Goal: Contribute content: Add original content to the website for others to see

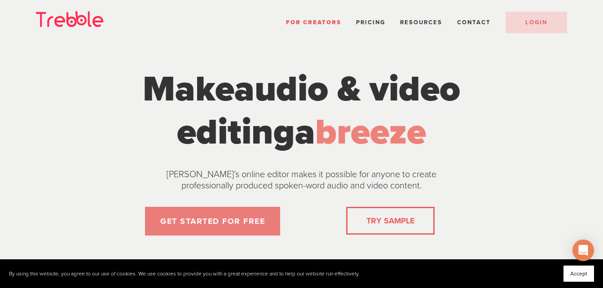
click at [229, 225] on link "GET STARTED FOR FREE" at bounding box center [212, 221] width 135 height 29
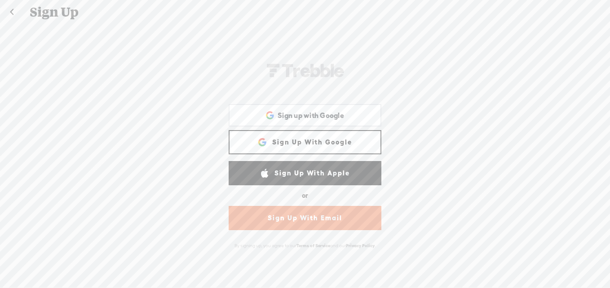
click at [282, 137] on link "Sign Up With Google" at bounding box center [305, 142] width 153 height 24
click at [288, 140] on link "Sign Up With Google" at bounding box center [305, 142] width 153 height 24
click at [284, 111] on span "Sign up with Google" at bounding box center [310, 115] width 66 height 9
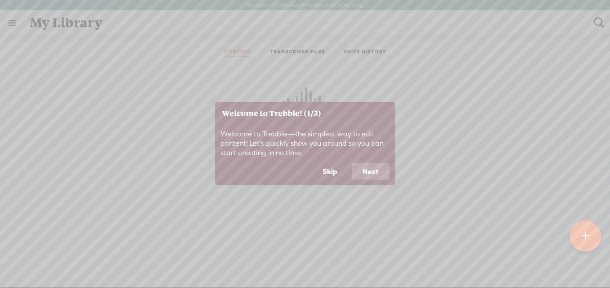
click at [370, 168] on button "Next" at bounding box center [371, 171] width 38 height 17
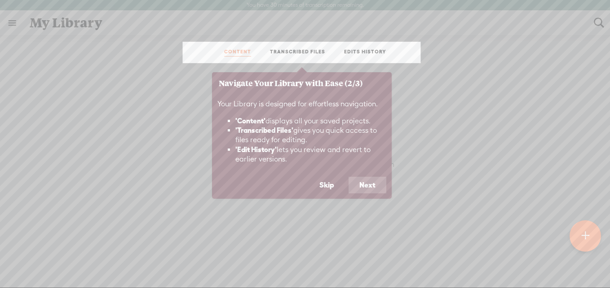
click at [380, 191] on button "Next" at bounding box center [367, 185] width 38 height 17
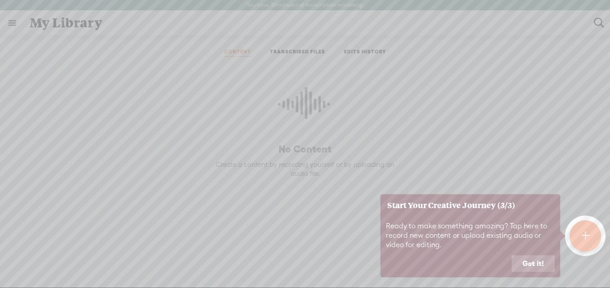
click at [594, 236] on div at bounding box center [584, 235] width 31 height 31
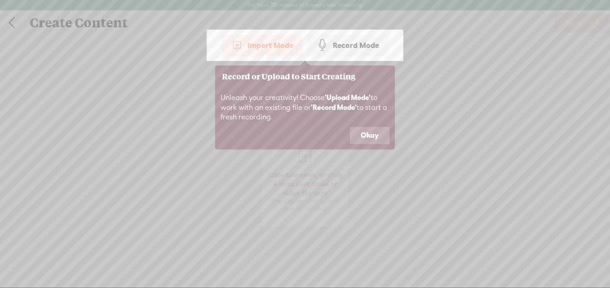
click at [376, 137] on button "Okay" at bounding box center [370, 135] width 40 height 17
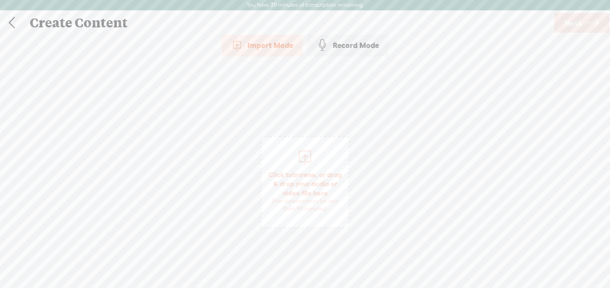
click at [334, 54] on div "Record Mode" at bounding box center [347, 45] width 81 height 22
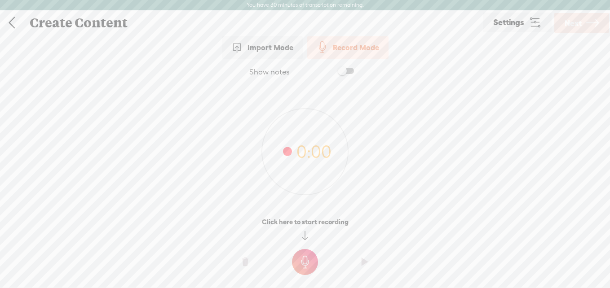
click at [601, 73] on div "Show notes 0:00 0:00 0:00 Click here to start recording" at bounding box center [305, 177] width 610 height 236
click at [587, 44] on div "Record Mode Import Mode Record Mode Text Language: *: English (US) English (US)…" at bounding box center [305, 165] width 610 height 263
click at [586, 48] on div "Record Mode Import Mode Record Mode Text Language: *: English (US) English (US)…" at bounding box center [305, 165] width 610 height 263
click at [585, 48] on div "Record Mode Import Mode Record Mode Text Language: *: English (US) English (US)…" at bounding box center [305, 165] width 610 height 263
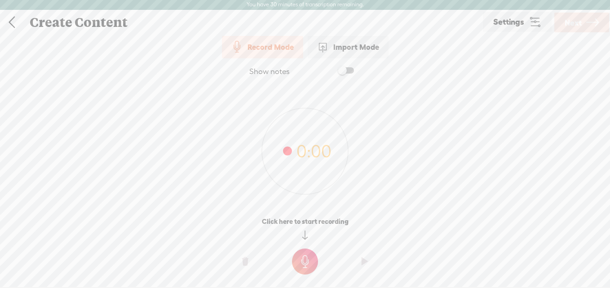
click at [303, 260] on t at bounding box center [305, 262] width 26 height 26
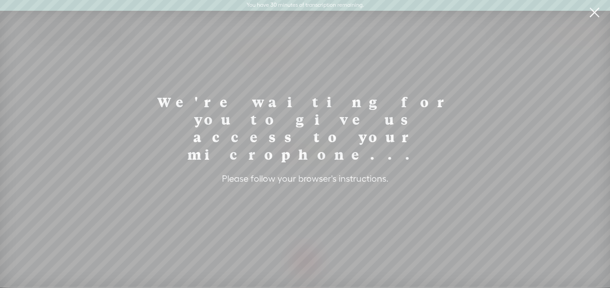
scroll to position [0, 0]
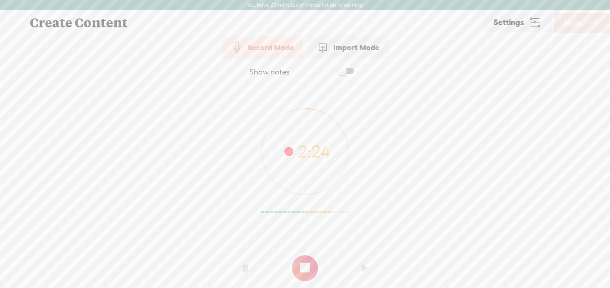
click at [304, 260] on t at bounding box center [305, 268] width 26 height 26
click at [245, 265] on t at bounding box center [245, 268] width 6 height 27
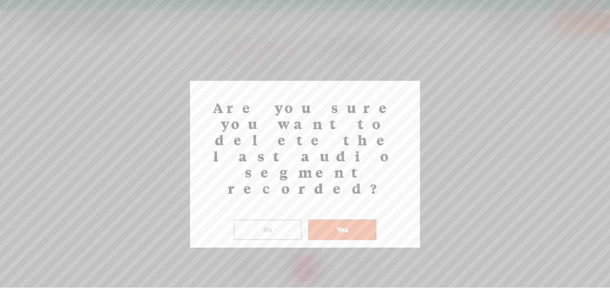
click at [336, 220] on button "Yes" at bounding box center [342, 230] width 68 height 21
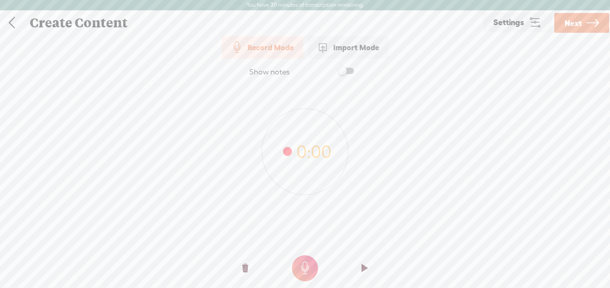
click at [300, 266] on t at bounding box center [305, 268] width 26 height 26
click at [343, 72] on span at bounding box center [346, 71] width 16 height 6
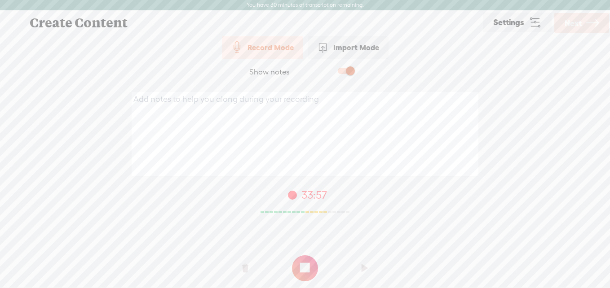
click at [343, 72] on span at bounding box center [346, 71] width 16 height 6
click at [303, 266] on t at bounding box center [305, 268] width 26 height 26
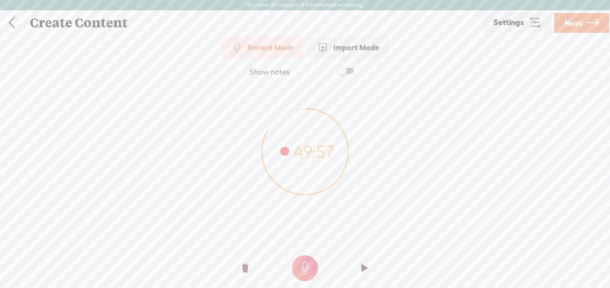
click at [578, 24] on span "Next" at bounding box center [572, 23] width 17 height 23
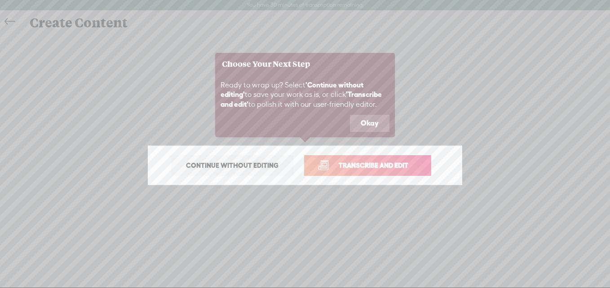
click at [277, 166] on span "Continue without editing" at bounding box center [231, 165] width 111 height 13
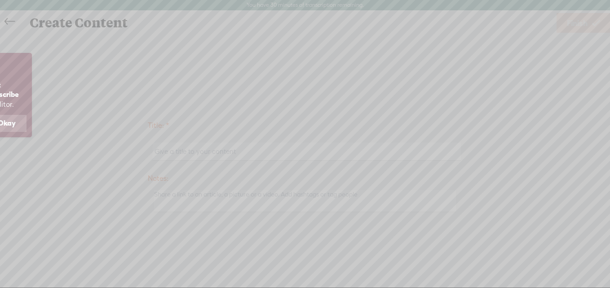
click at [273, 146] on icon at bounding box center [74, 144] width 1072 height 288
click at [242, 150] on icon at bounding box center [74, 144] width 1072 height 288
click at [12, 119] on button "Okay" at bounding box center [7, 123] width 40 height 17
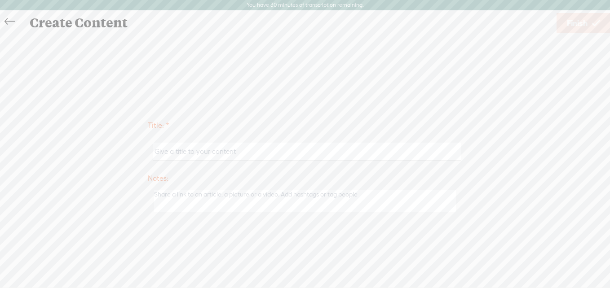
click at [171, 155] on input "text" at bounding box center [307, 152] width 308 height 18
type input "Playing Around Rap"
click at [581, 23] on span "Finish" at bounding box center [577, 23] width 21 height 23
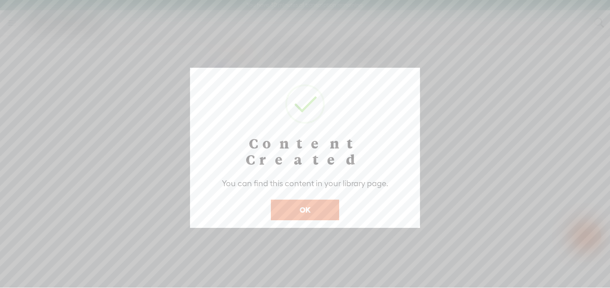
click at [309, 200] on button "OK" at bounding box center [305, 210] width 68 height 21
